Goal: Find contact information: Find contact information

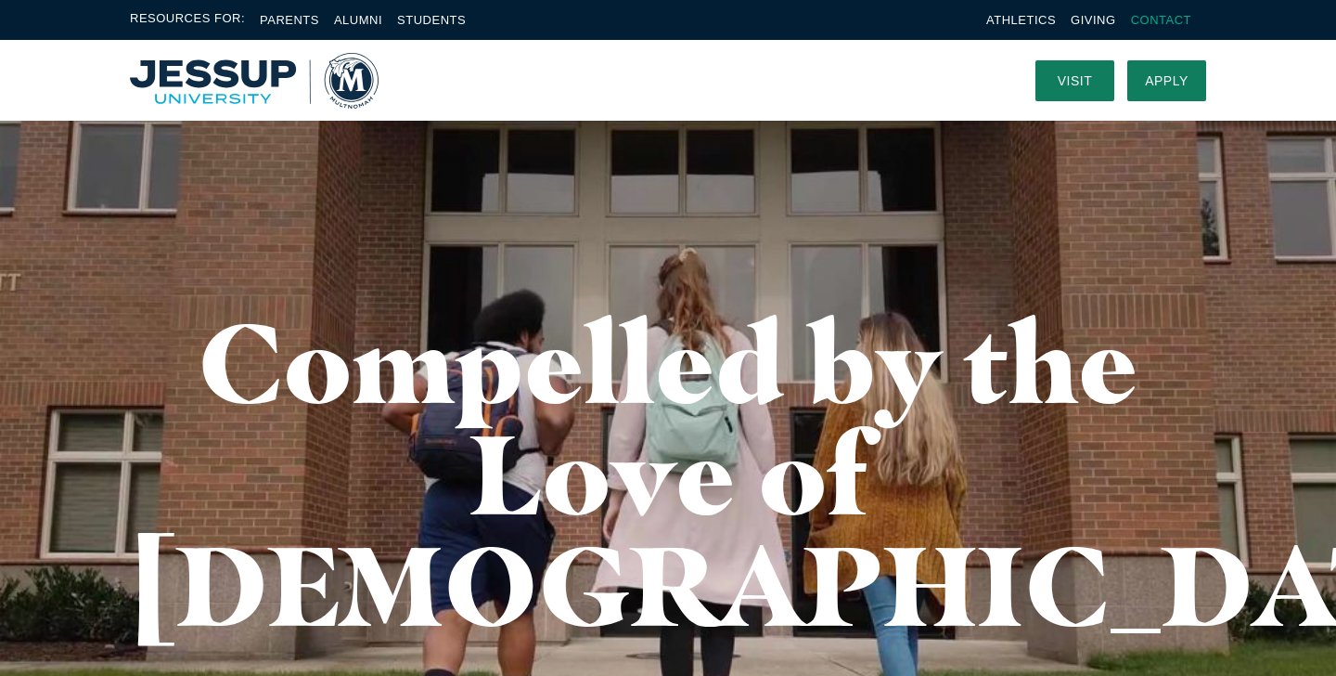
click at [1180, 16] on link "Contact" at bounding box center [1161, 20] width 60 height 14
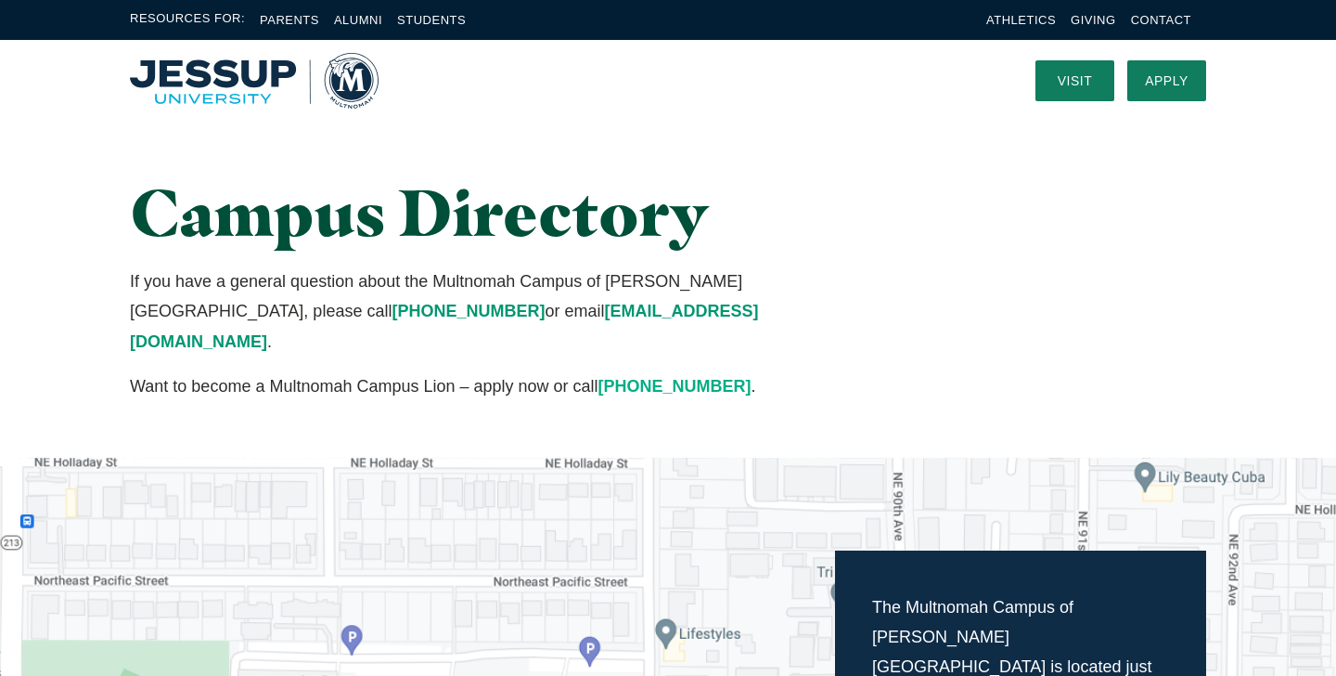
drag, startPoint x: 743, startPoint y: 356, endPoint x: 604, endPoint y: 355, distance: 139.2
click at [604, 371] on p "Want to become a Multnomah Campus Lion – apply now or call (503) 251-6485 ." at bounding box center [483, 386] width 706 height 30
copy p "Want to become a Multnomah Campus Lion – apply now or call (503) 251-6485 ."
